Goal: Task Accomplishment & Management: Manage account settings

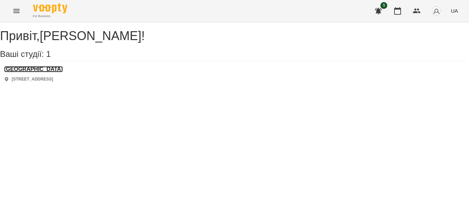
click at [33, 72] on h3 "[GEOGRAPHIC_DATA]" at bounding box center [33, 69] width 59 height 6
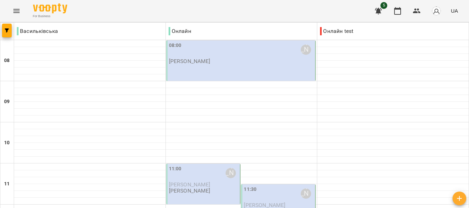
click at [198, 59] on p "[PERSON_NAME]" at bounding box center [190, 61] width 42 height 6
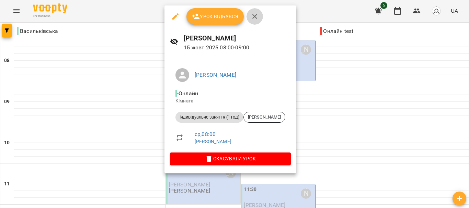
click at [255, 13] on icon "button" at bounding box center [254, 16] width 8 height 8
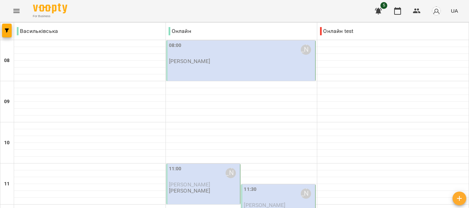
scroll to position [122, 0]
click at [220, 182] on p "[PERSON_NAME]" at bounding box center [204, 185] width 70 height 6
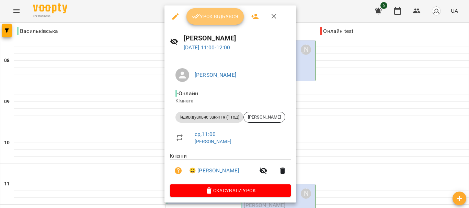
click at [208, 17] on span "Урок відбувся" at bounding box center [215, 16] width 47 height 8
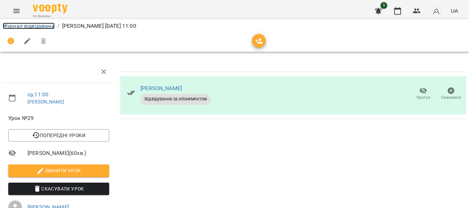
click at [43, 24] on link "Журнал відвідувань" at bounding box center [29, 26] width 52 height 7
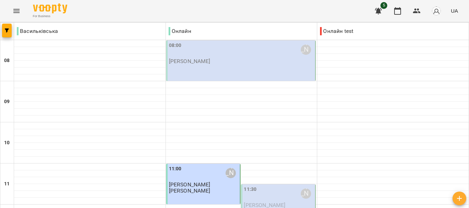
scroll to position [385, 0]
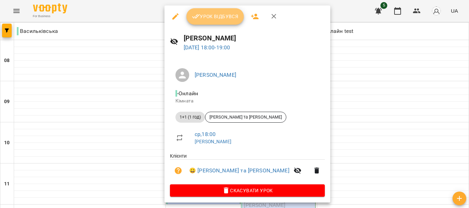
click at [221, 15] on span "Урок відбувся" at bounding box center [215, 16] width 47 height 8
